Goal: Find specific page/section: Find specific page/section

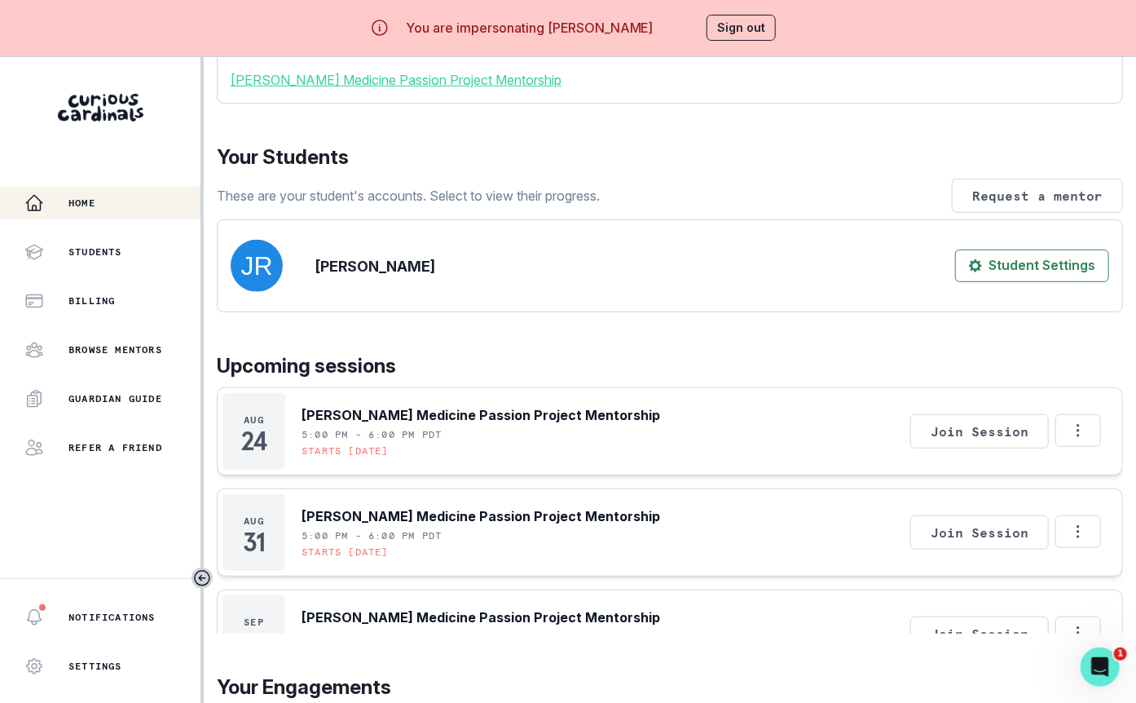
scroll to position [352, 0]
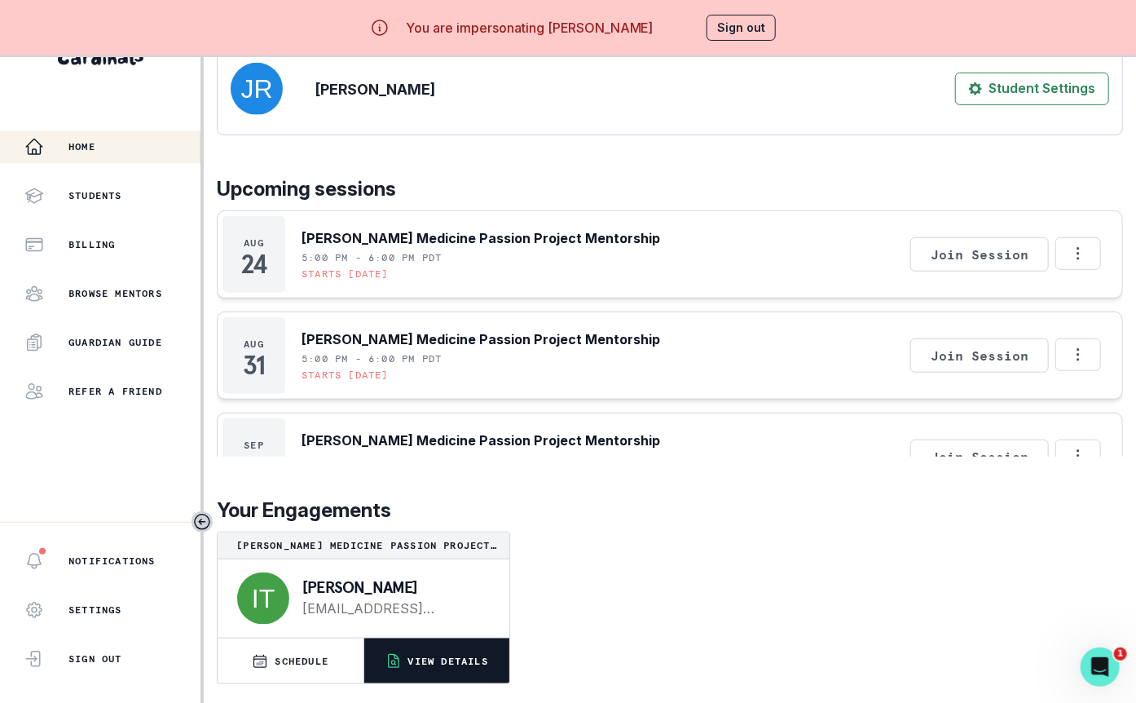
click at [425, 656] on p "VIEW DETAILS" at bounding box center [448, 660] width 80 height 13
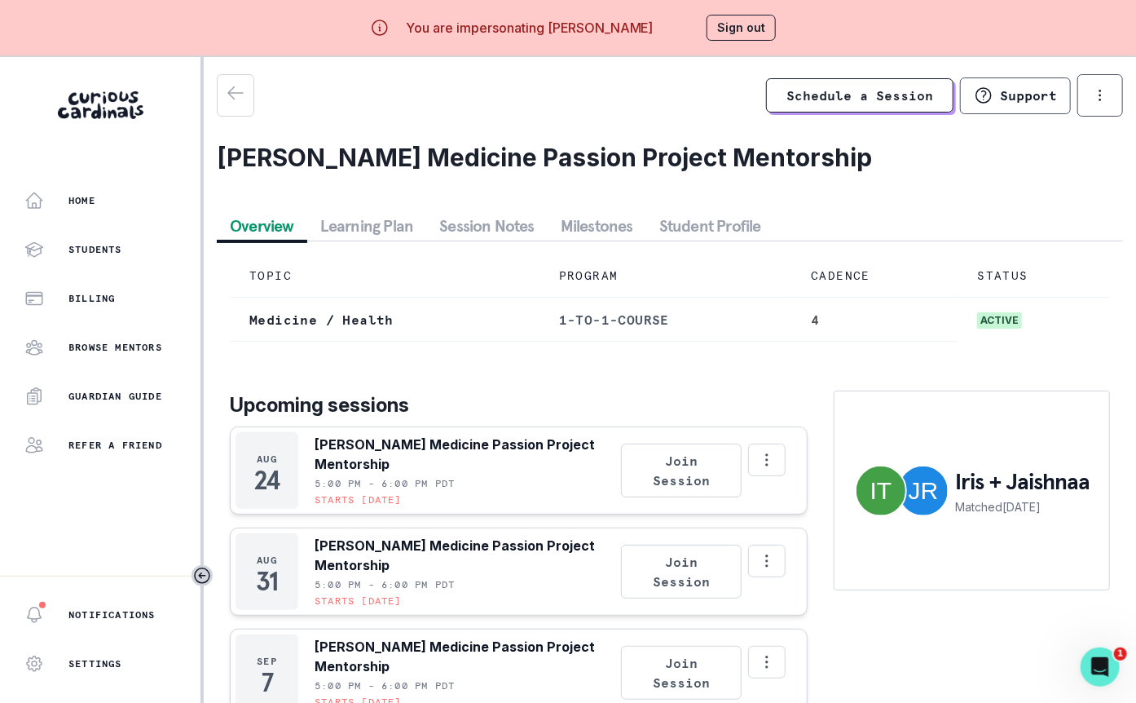
click at [497, 231] on button "Session Notes" at bounding box center [486, 225] width 121 height 29
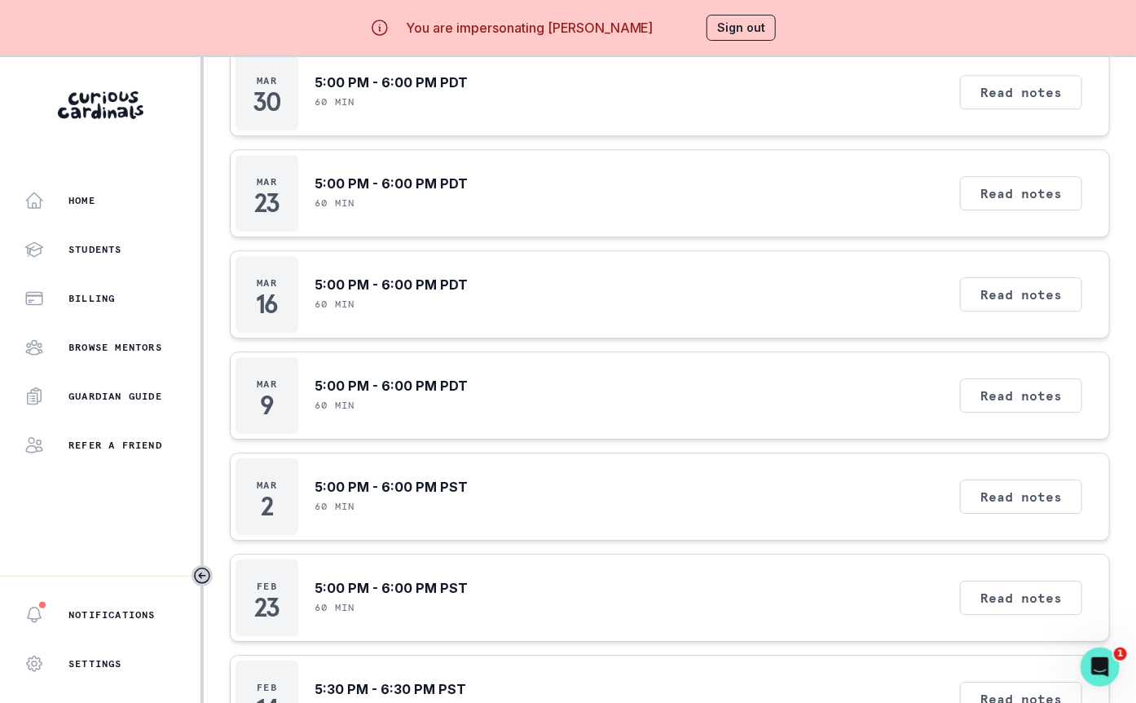
scroll to position [56, 0]
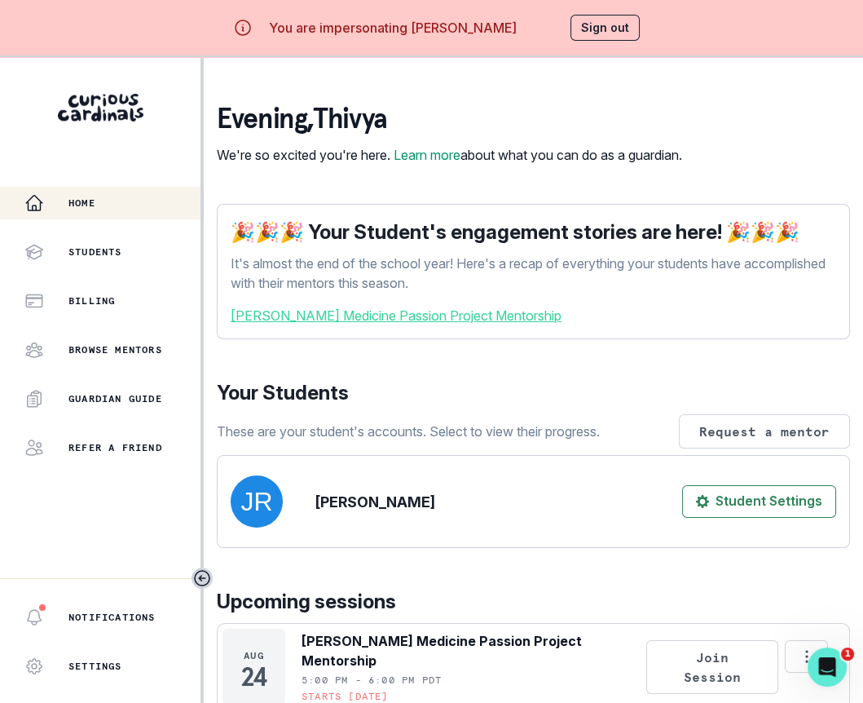
click at [423, 30] on p "You are impersonating [PERSON_NAME]" at bounding box center [393, 28] width 248 height 20
copy p "Thivya"
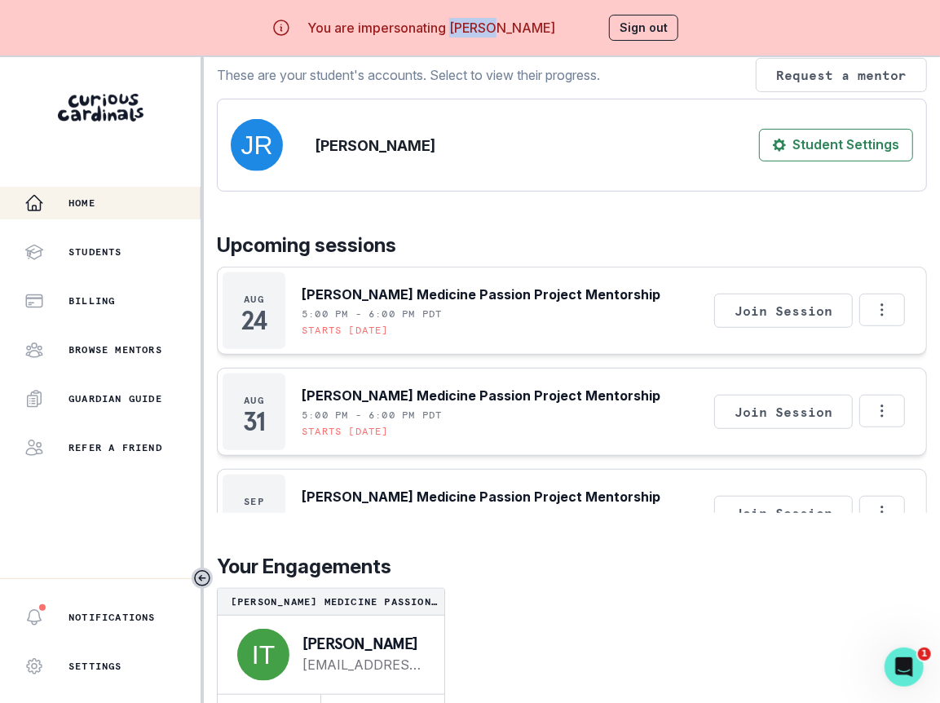
scroll to position [56, 0]
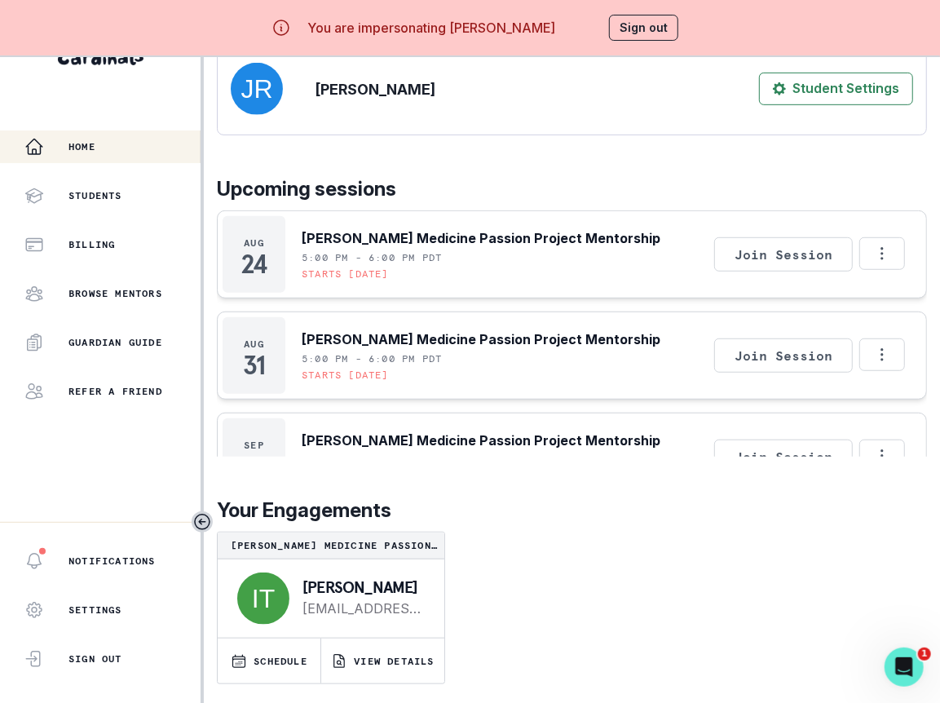
click at [399, 632] on div "[PERSON_NAME] [EMAIL_ADDRESS][DOMAIN_NAME]" at bounding box center [331, 598] width 227 height 78
click at [399, 656] on p "VIEW DETAILS" at bounding box center [394, 660] width 80 height 13
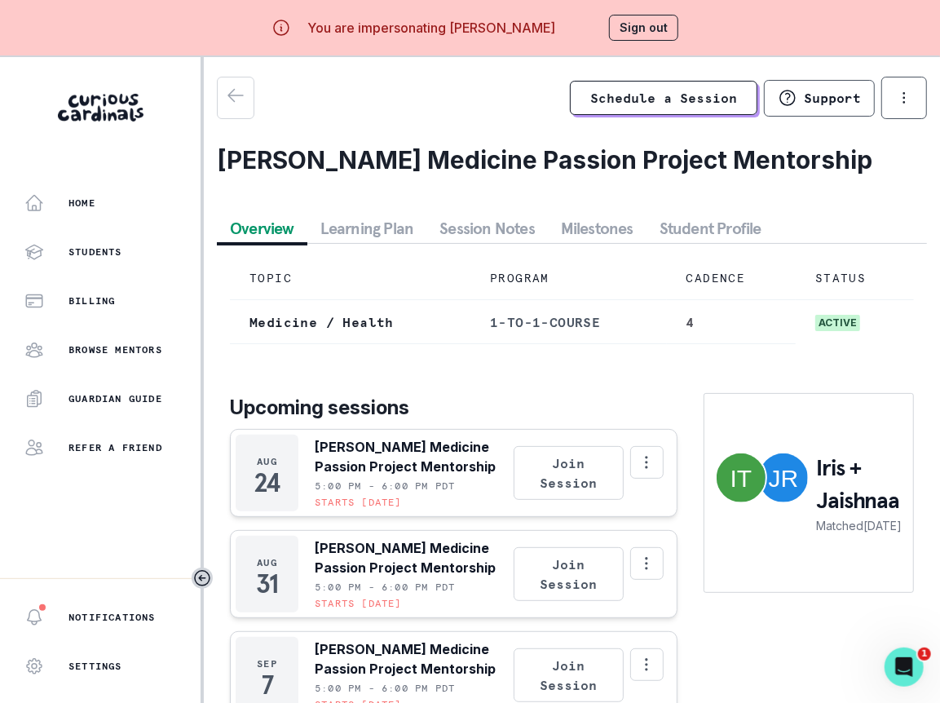
click at [697, 219] on button "Student Profile" at bounding box center [710, 228] width 128 height 29
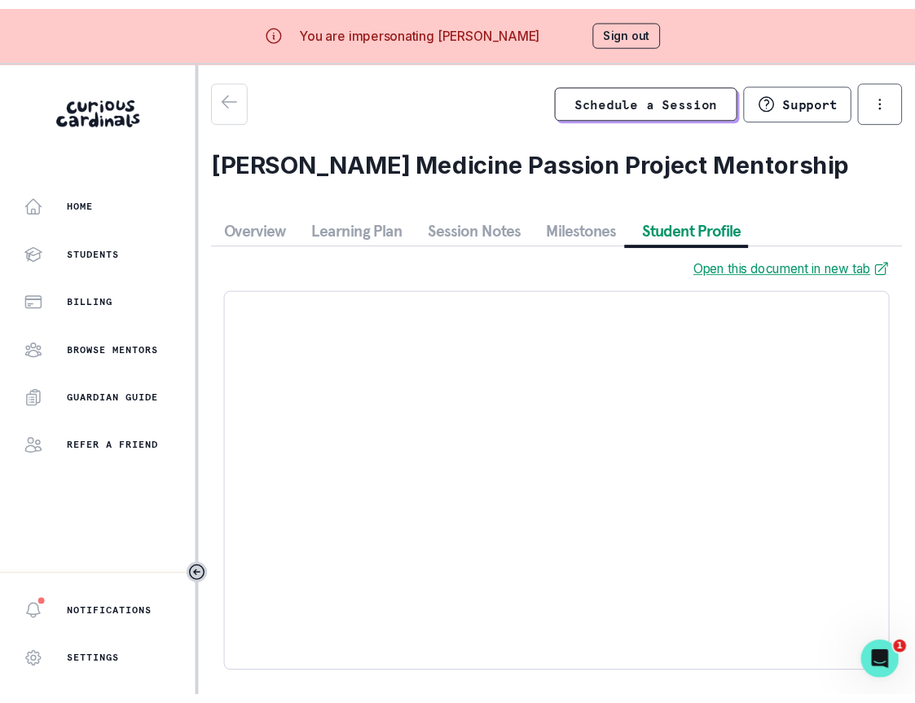
scroll to position [56, 0]
